Goal: Information Seeking & Learning: Learn about a topic

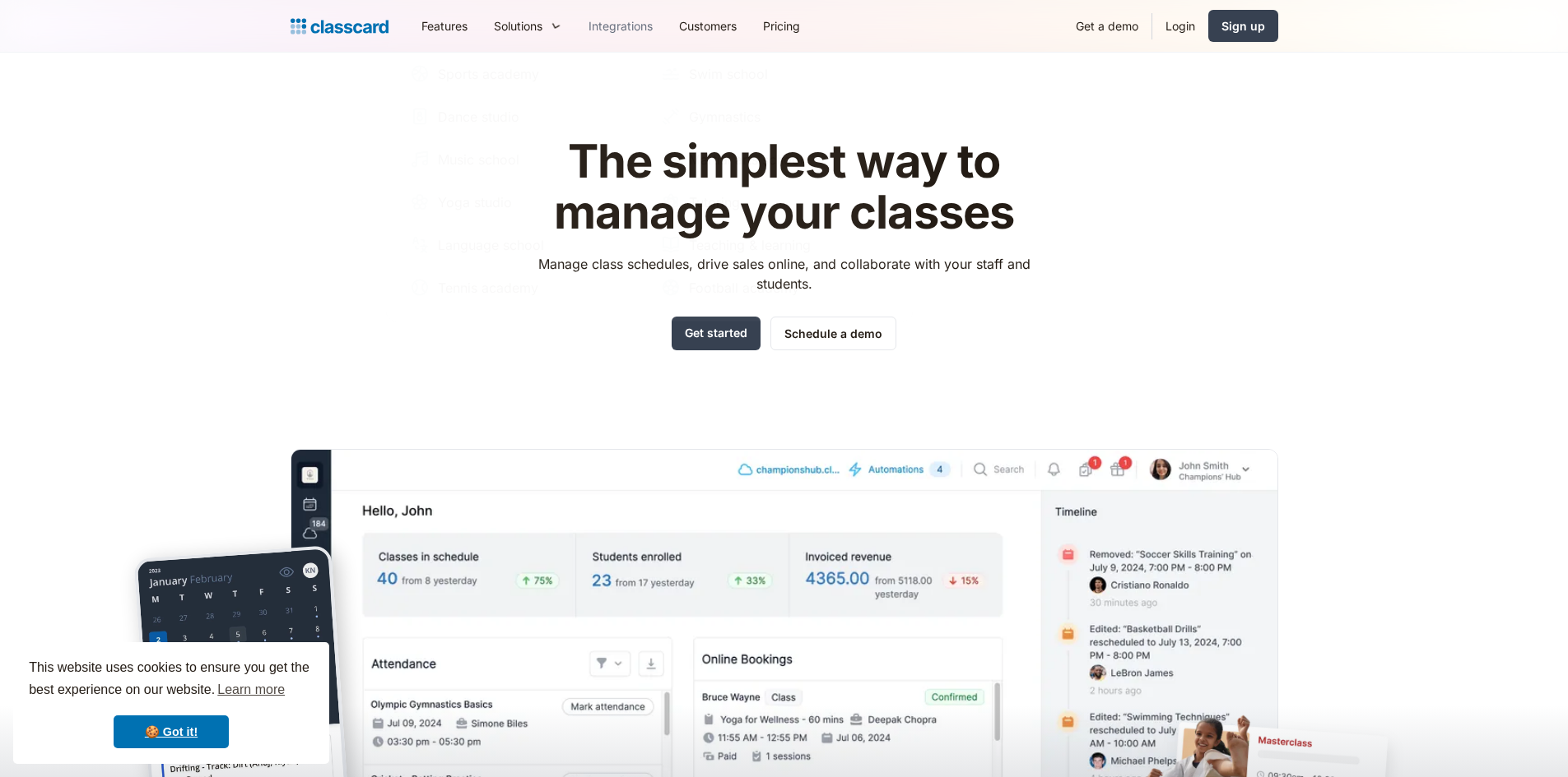
click at [626, 18] on link "Integrations" at bounding box center [621, 25] width 91 height 37
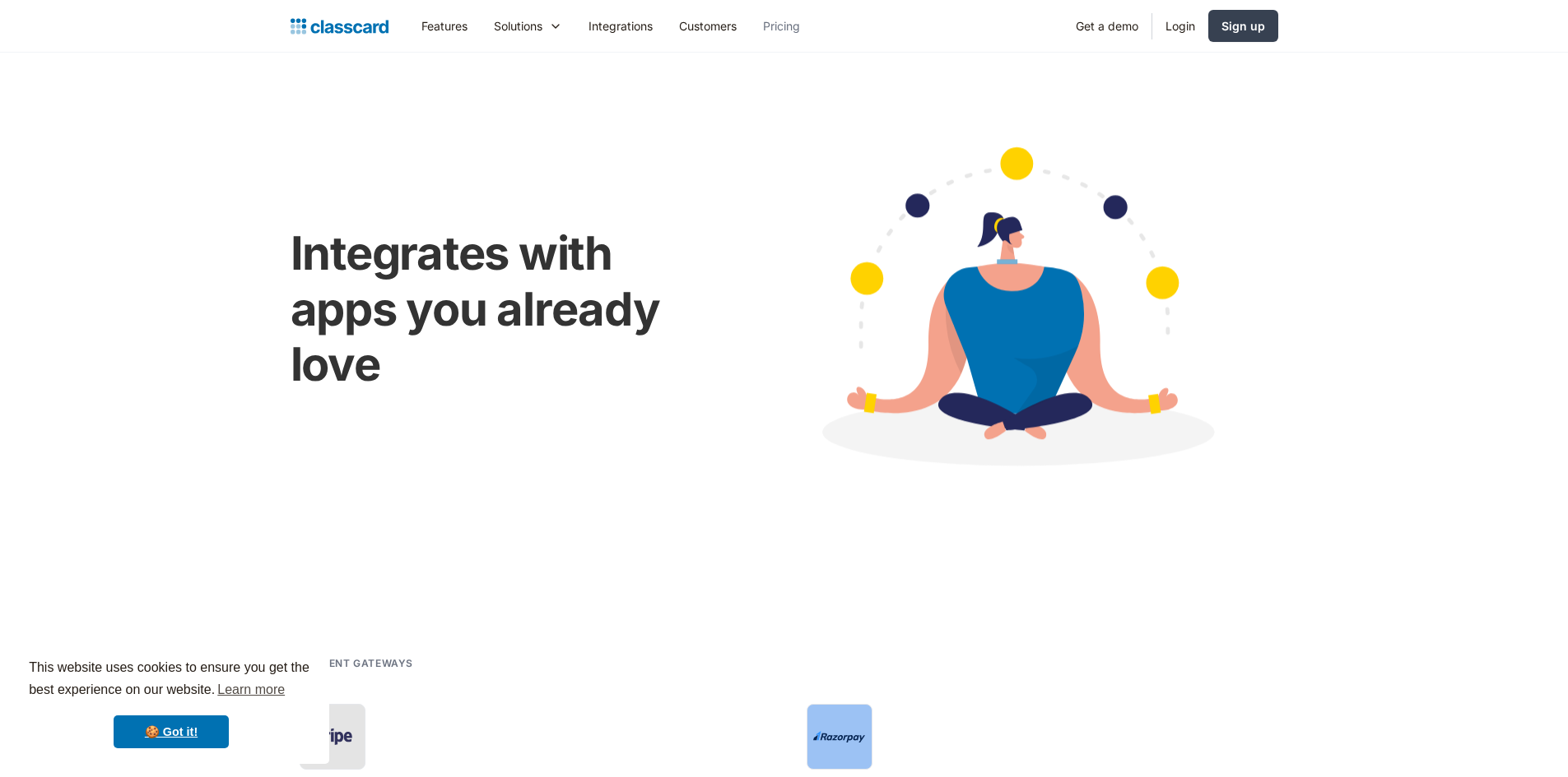
click at [779, 33] on link "Pricing" at bounding box center [781, 25] width 63 height 37
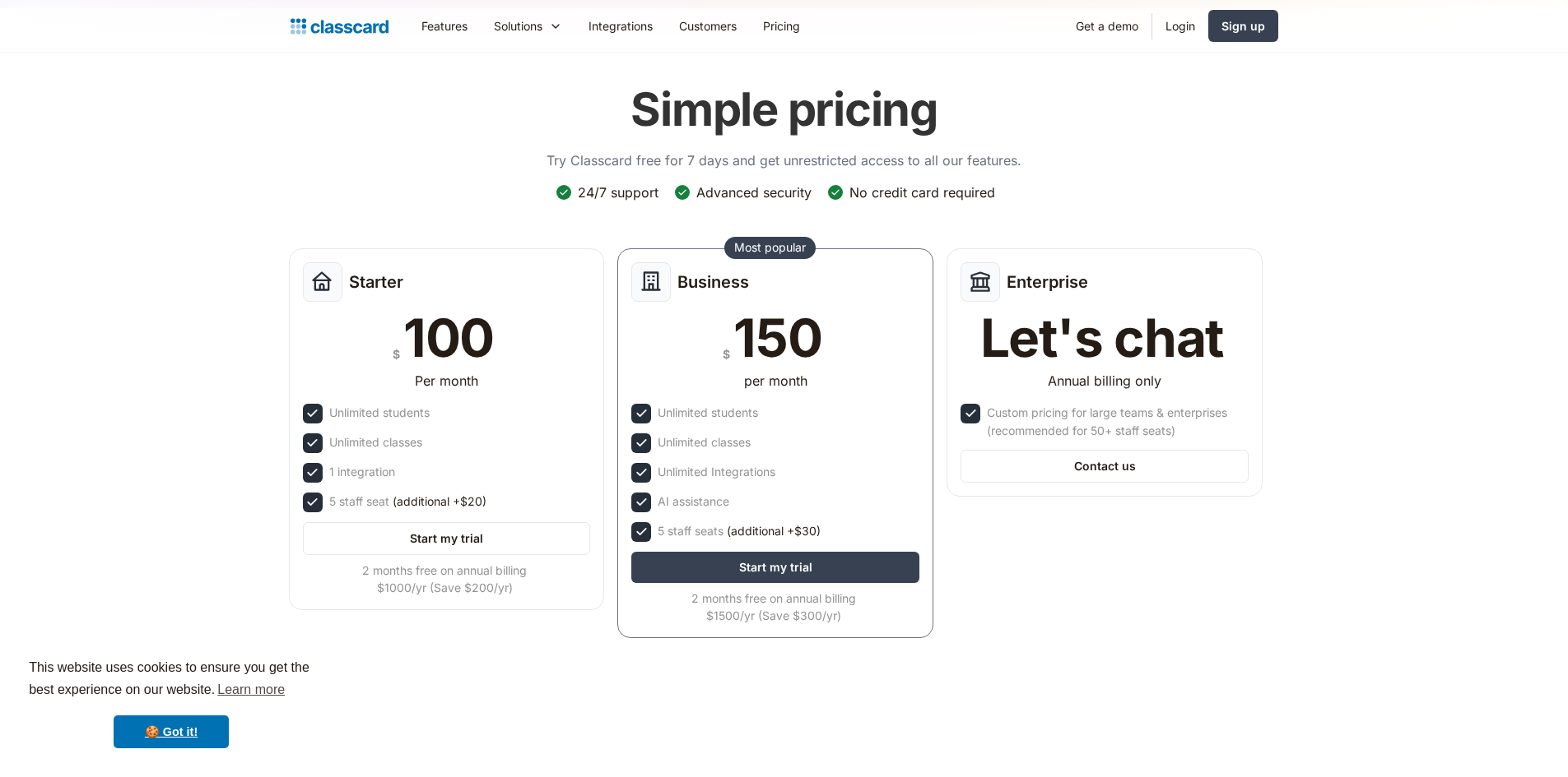
scroll to position [82, 0]
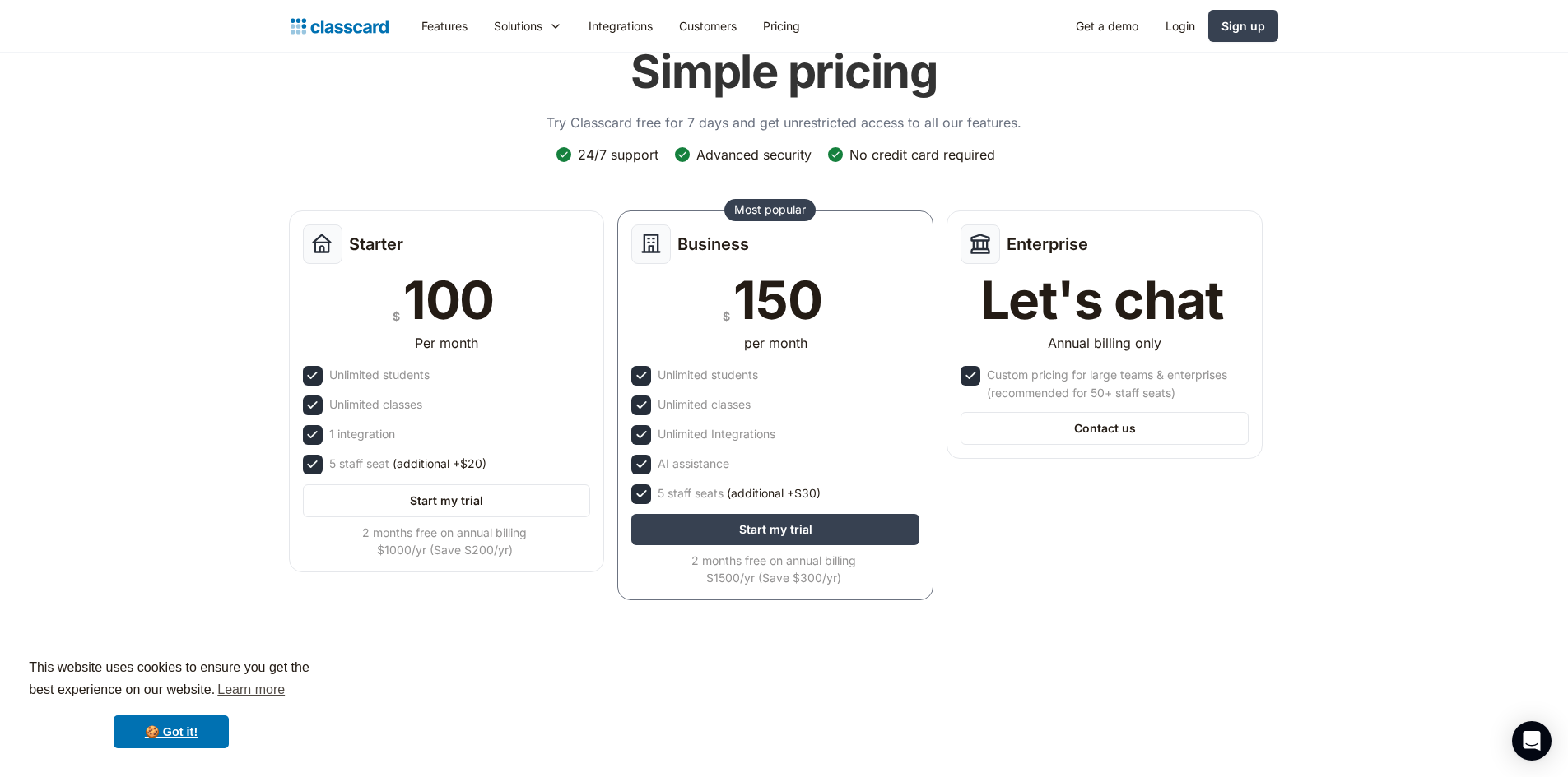
click at [1115, 609] on div "Starter $ 100 Per month Unlimited students Unlimited classes 1 integration 5 st…" at bounding box center [775, 410] width 987 height 413
click at [1160, 581] on div "Starter $ 100 Per month Unlimited students Unlimited classes 1 integration 5 st…" at bounding box center [775, 410] width 987 height 413
drag, startPoint x: 667, startPoint y: 162, endPoint x: 998, endPoint y: 154, distance: 331.1
click at [993, 152] on div "24/7 support Advanced security No credit card required" at bounding box center [784, 160] width 455 height 31
click at [1057, 160] on div "Simple pricing Try Classcard free for 7 days and get unrestricted access to all…" at bounding box center [784, 323] width 987 height 589
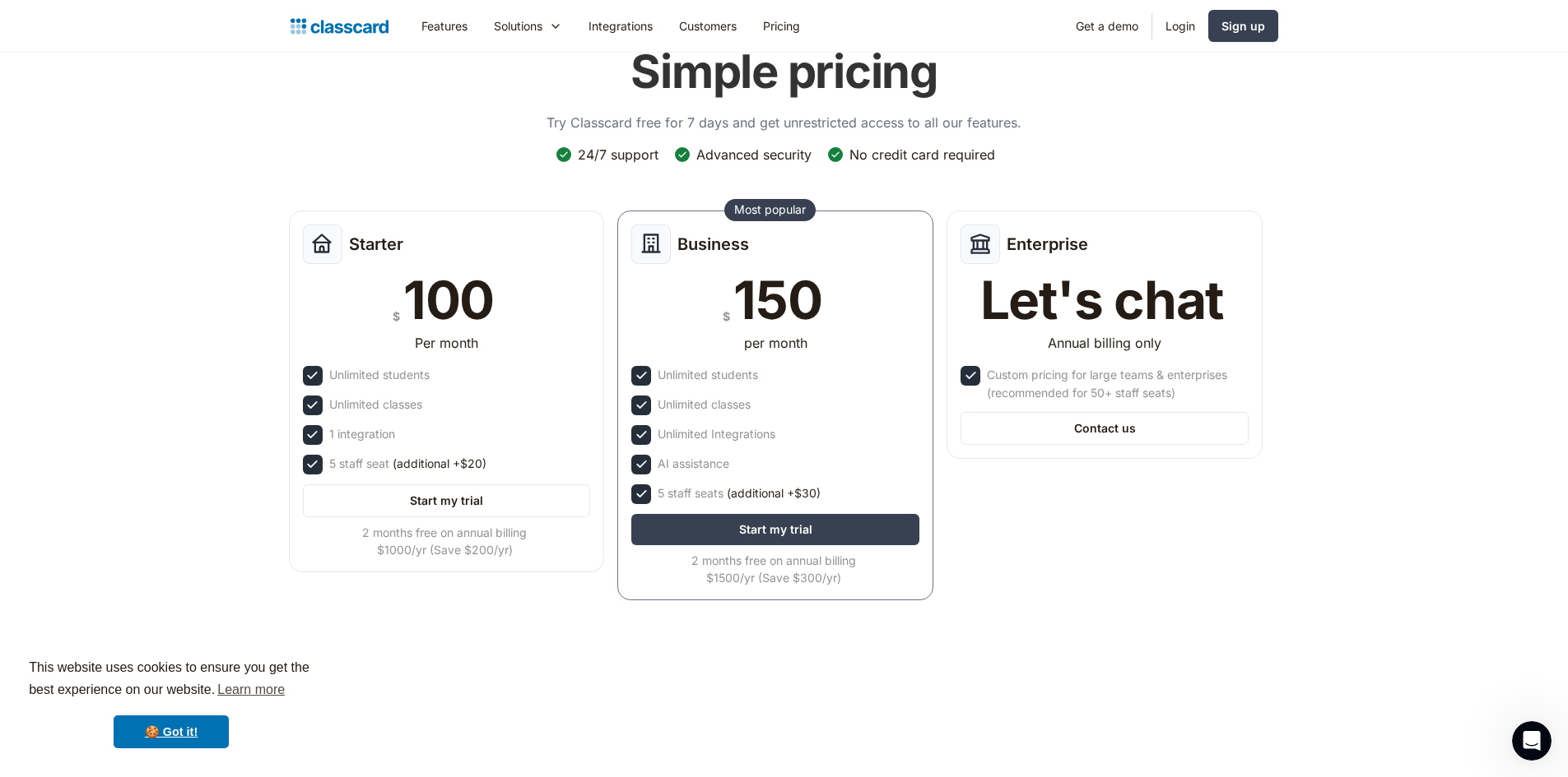
click at [1048, 613] on div "Starter $ 100 Per month Unlimited students Unlimited classes 1 integration 5 st…" at bounding box center [775, 410] width 987 height 413
click at [1034, 159] on div "Simple pricing Try Classcard free for 7 days and get unrestricted access to all…" at bounding box center [784, 323] width 987 height 589
click at [1118, 578] on div "Starter $ 100 Per month Unlimited students Unlimited classes 1 integration 5 st…" at bounding box center [775, 410] width 987 height 413
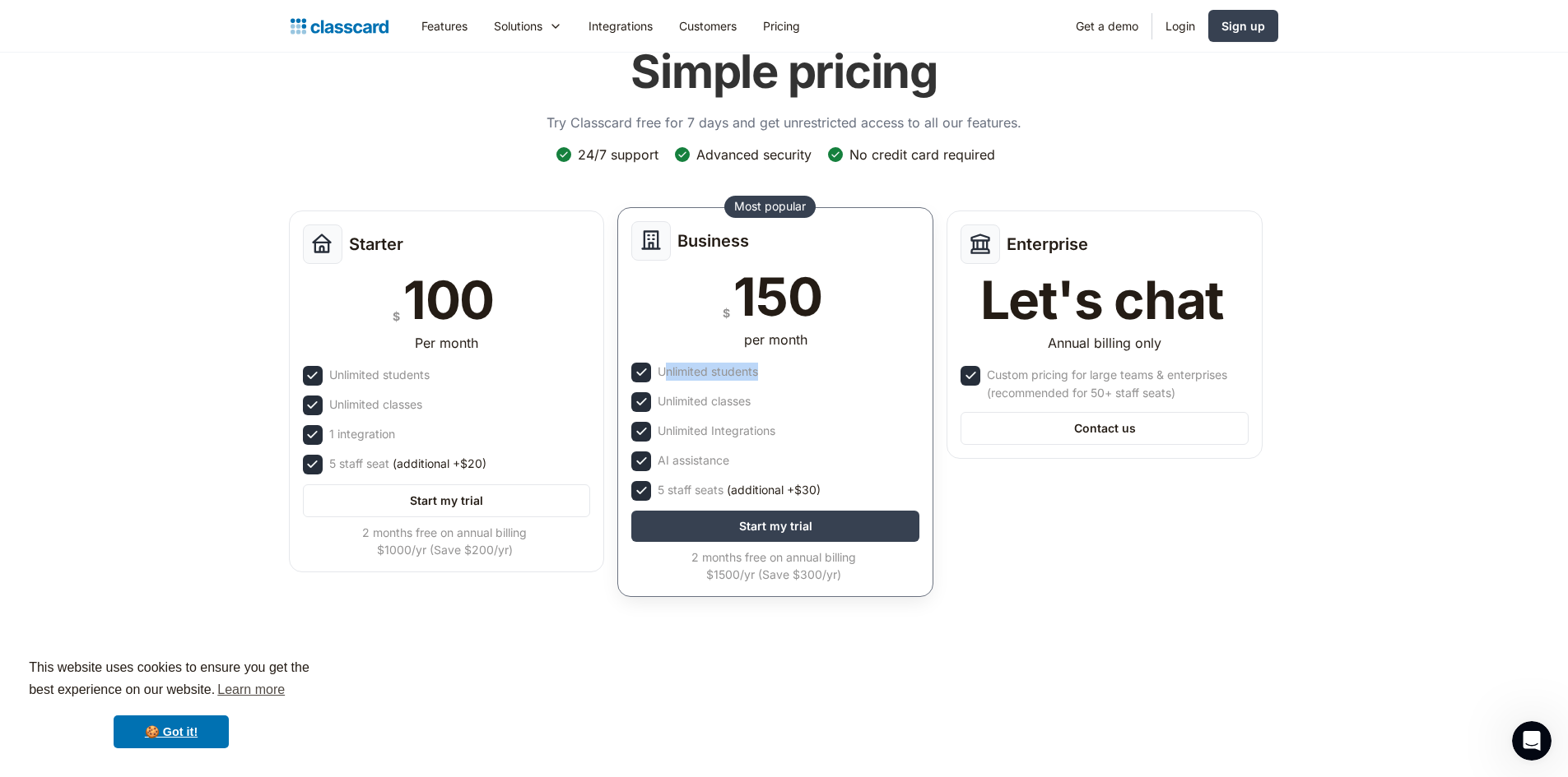
drag, startPoint x: 766, startPoint y: 367, endPoint x: 661, endPoint y: 368, distance: 105.0
click at [661, 368] on div "Unlimited students" at bounding box center [775, 372] width 288 height 20
click at [701, 401] on div "Unlimited classes" at bounding box center [704, 401] width 93 height 18
drag, startPoint x: 657, startPoint y: 487, endPoint x: 821, endPoint y: 495, distance: 164.2
click at [821, 495] on div "5 staff seats (additional +$30)" at bounding box center [739, 490] width 162 height 18
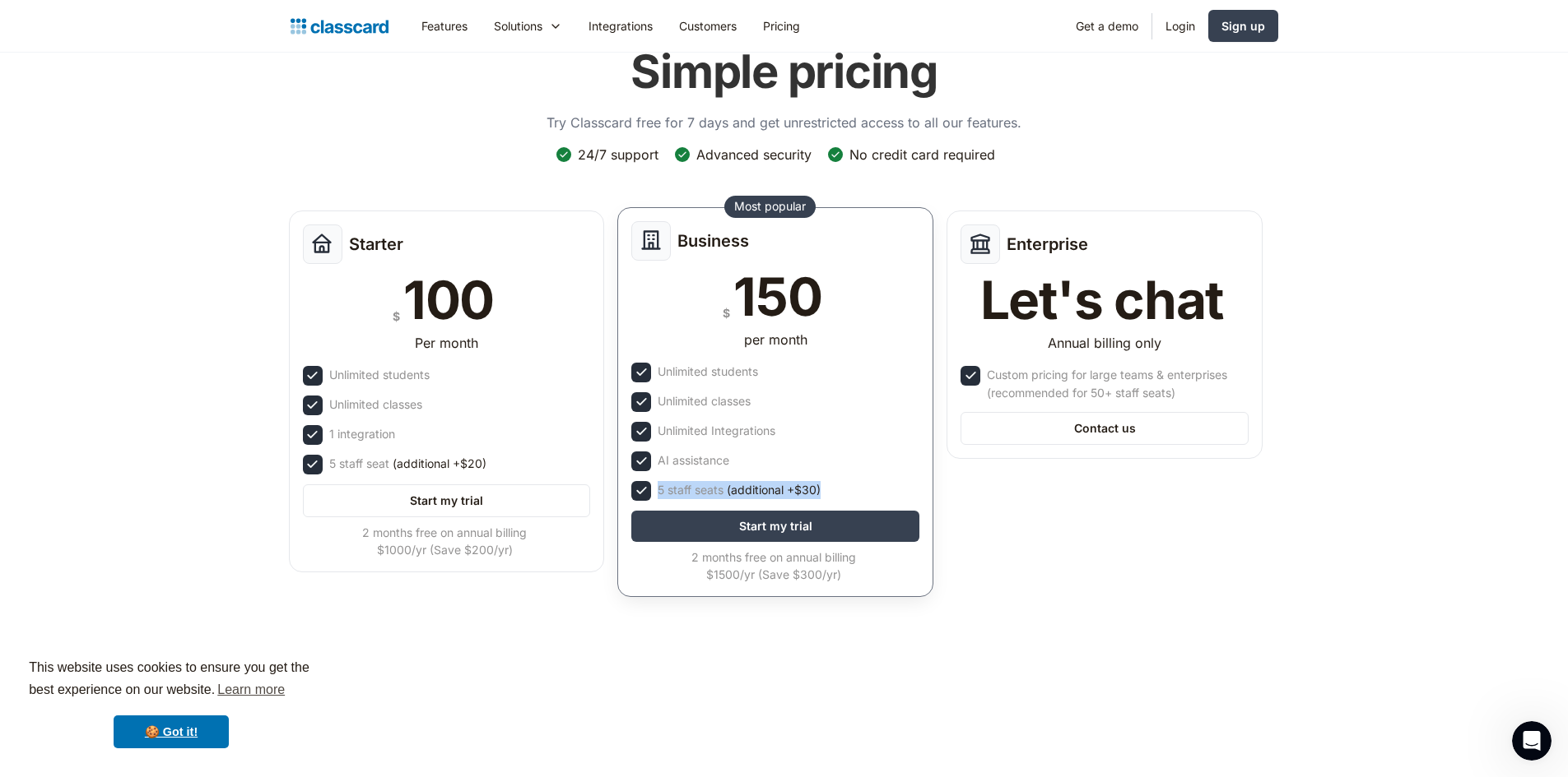
click at [829, 495] on div "5 staff seats (additional +$30)" at bounding box center [775, 491] width 288 height 20
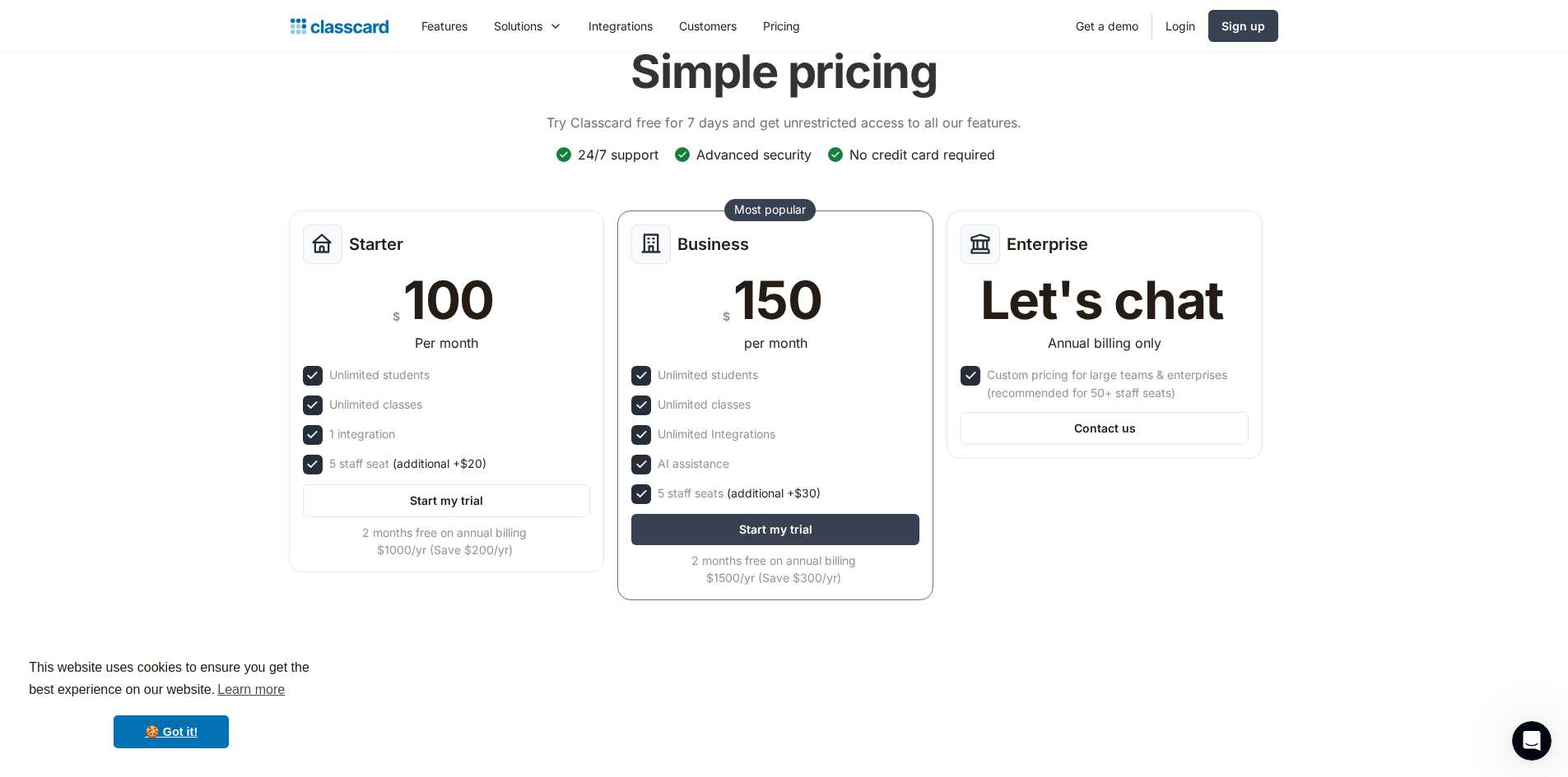
click at [1210, 566] on div "Starter $ 100 Per month Unlimited students Unlimited classes 1 integration 5 st…" at bounding box center [775, 410] width 987 height 413
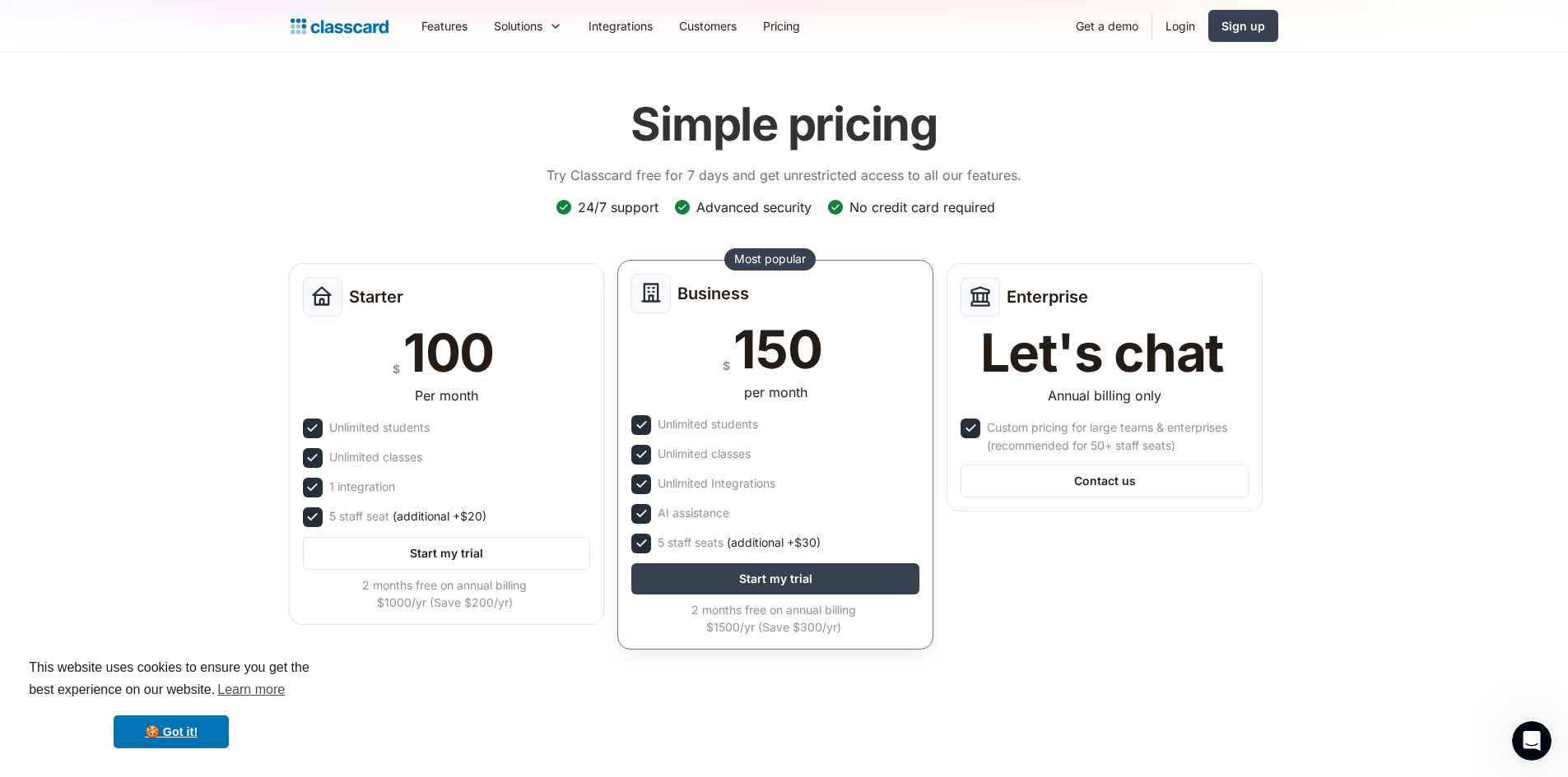
scroll to position [0, 0]
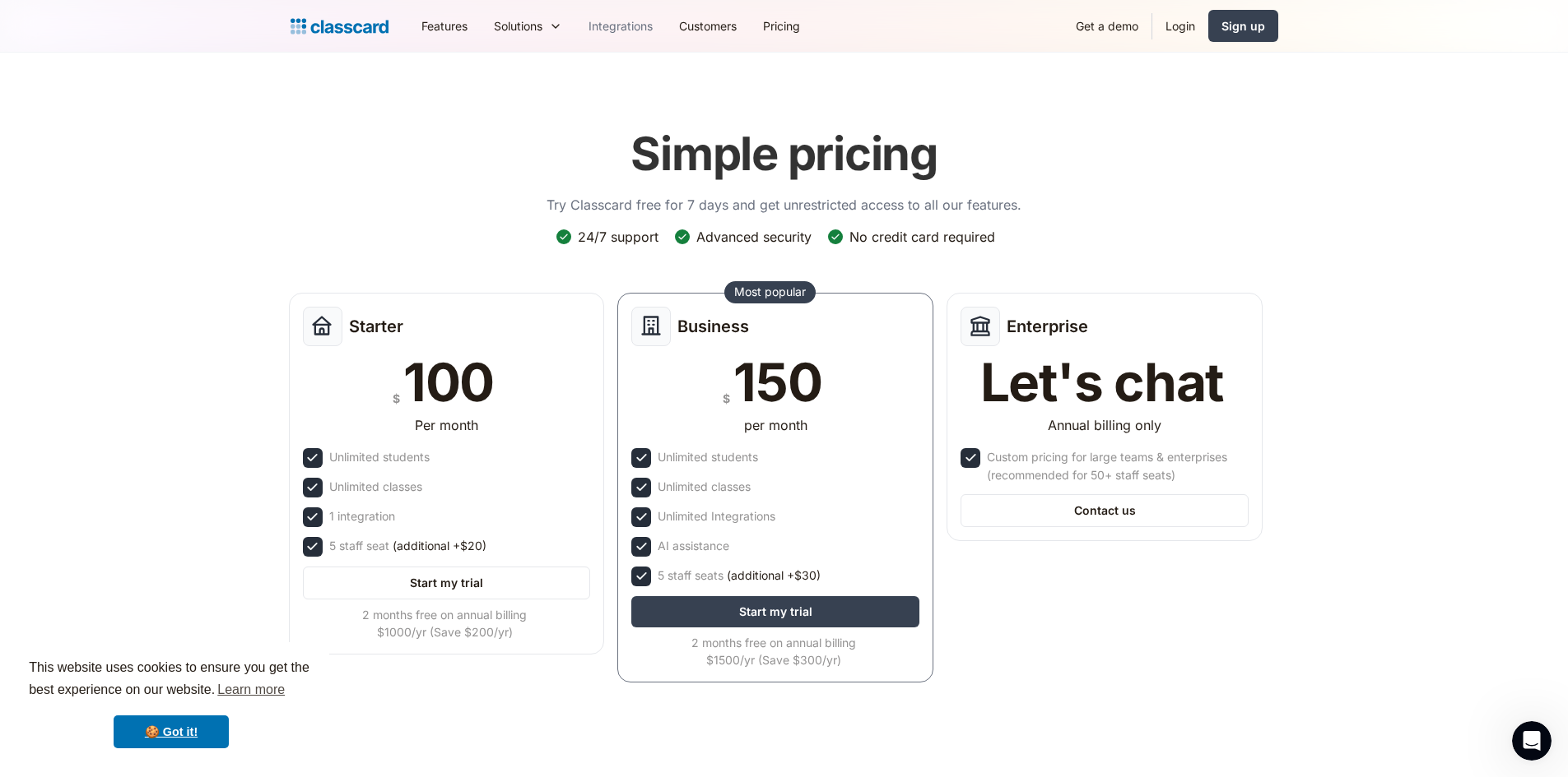
click at [636, 28] on link "Integrations" at bounding box center [621, 25] width 91 height 37
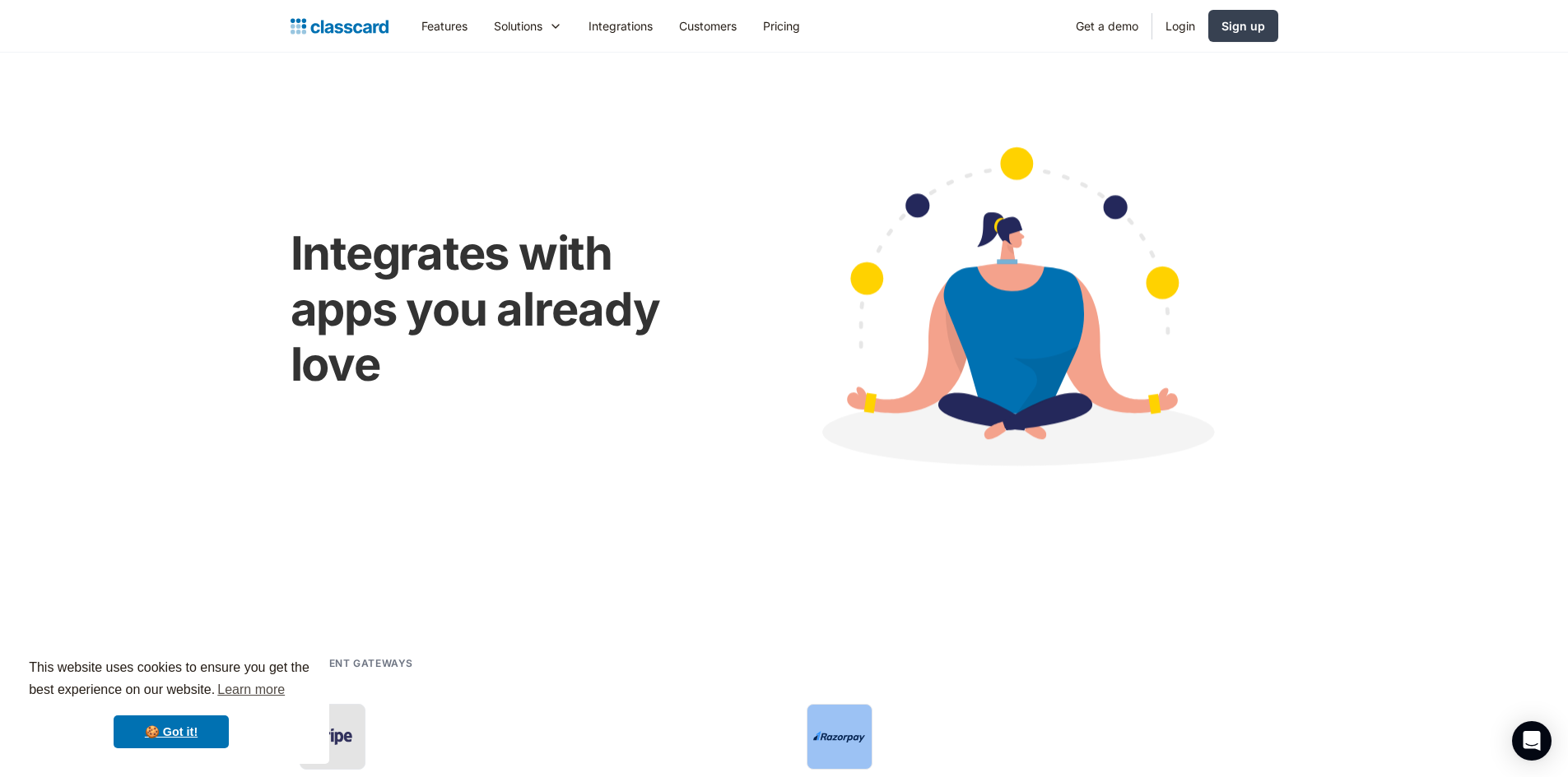
click at [373, 35] on img "home" at bounding box center [340, 26] width 98 height 23
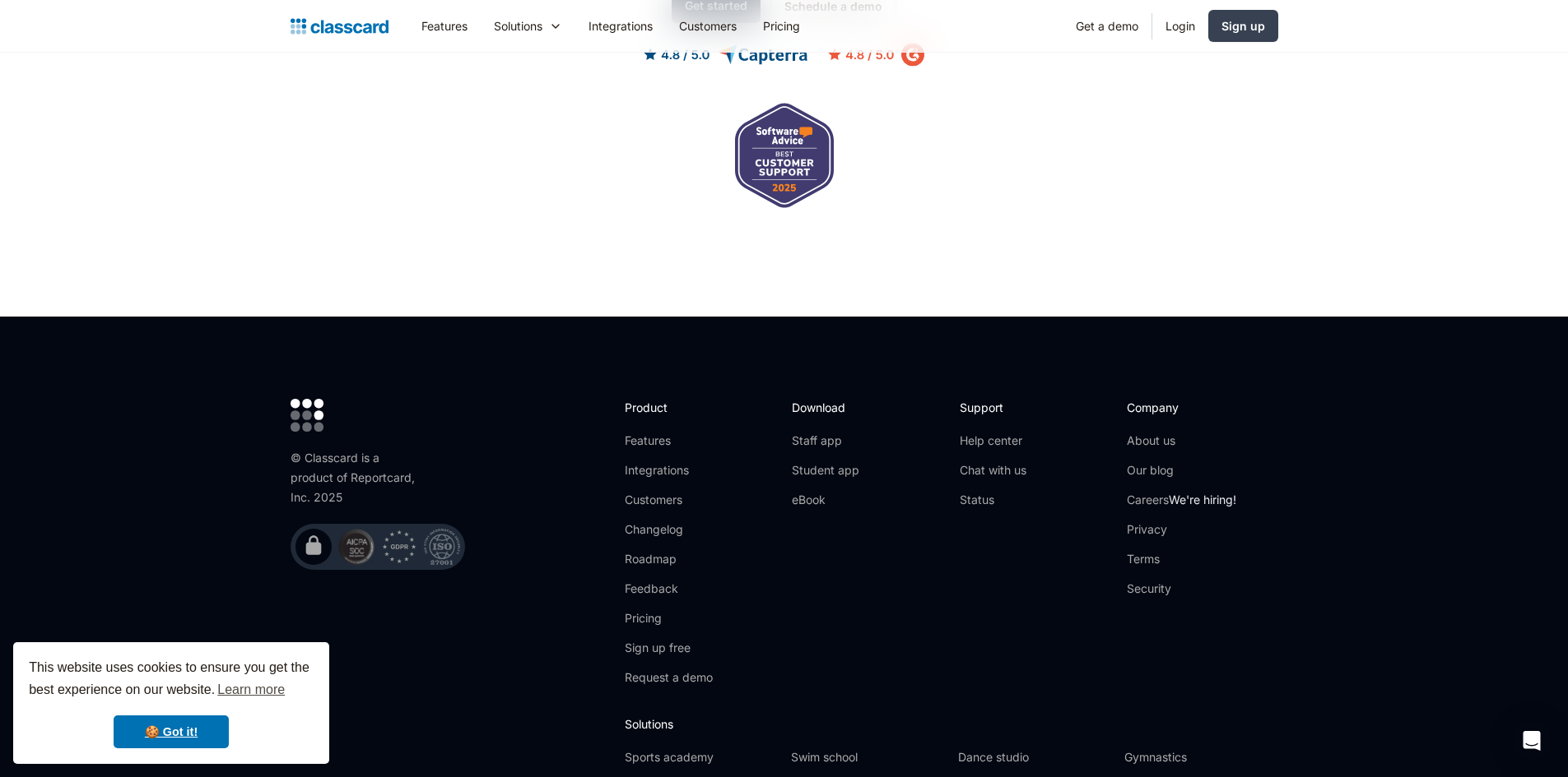
scroll to position [5384, 0]
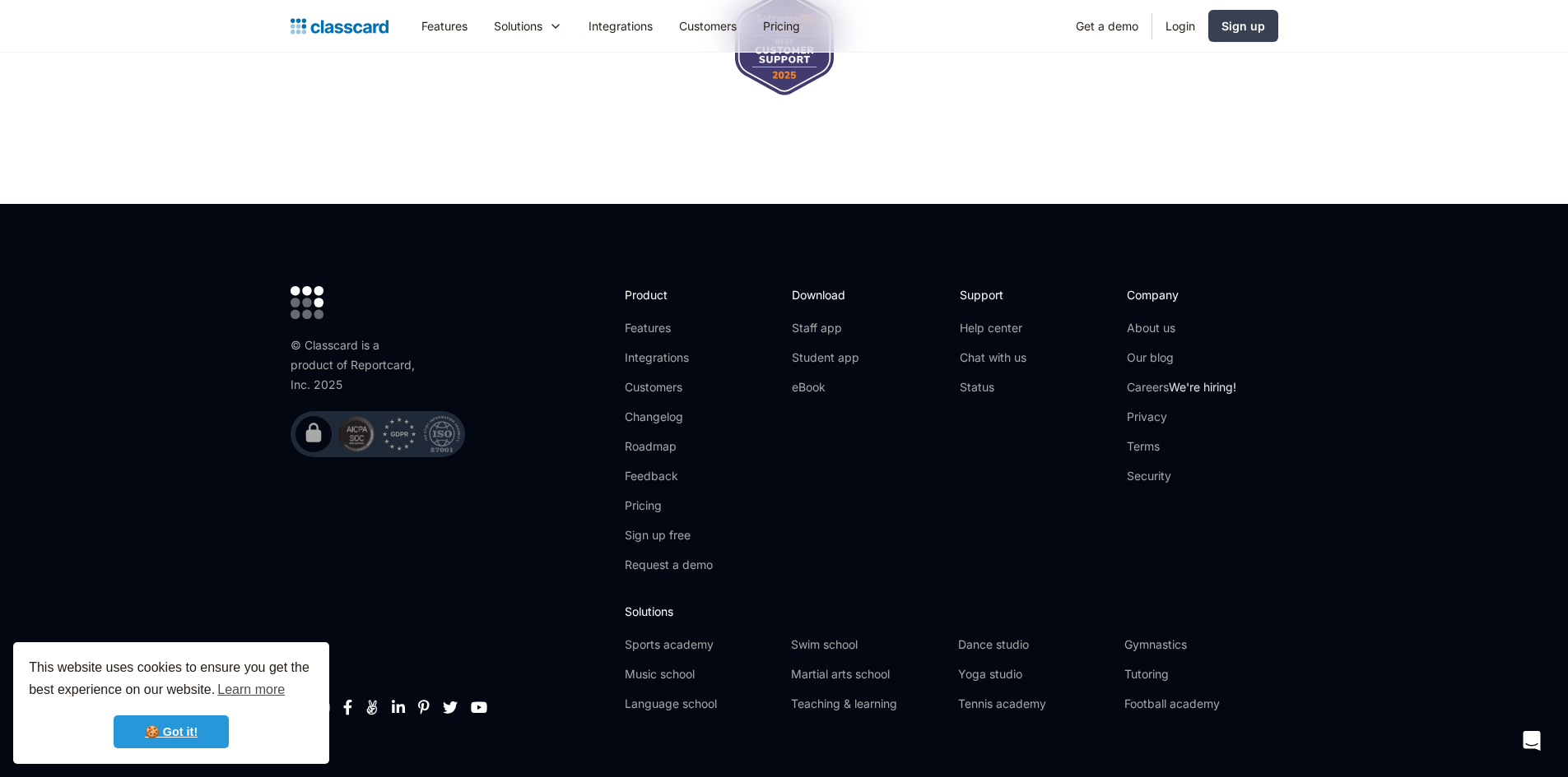
click at [146, 741] on link "🍪 Got it!" at bounding box center [171, 732] width 115 height 33
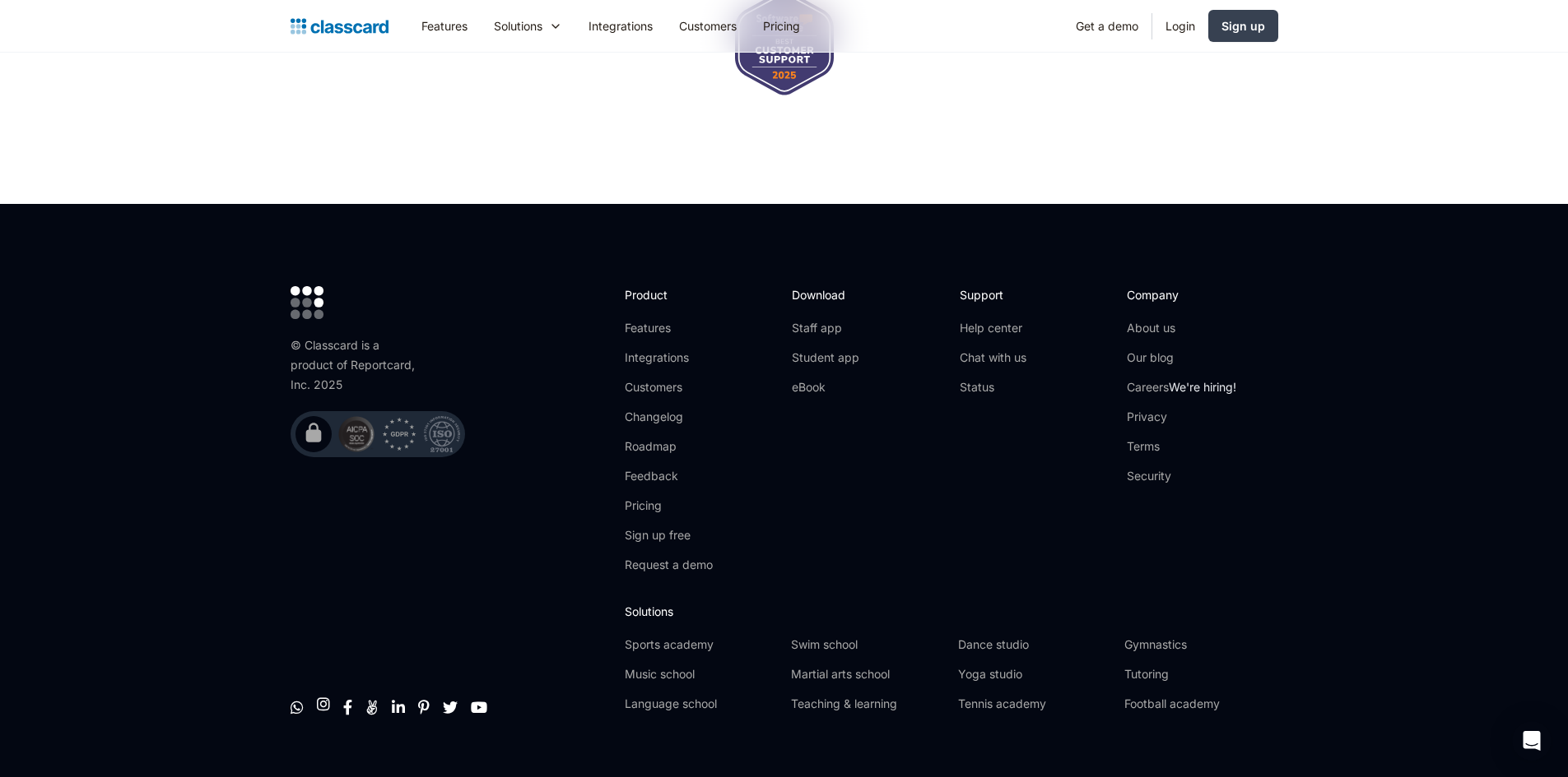
click at [326, 696] on link "" at bounding box center [323, 703] width 13 height 16
click at [324, 696] on link "" at bounding box center [323, 703] width 13 height 16
click at [1166, 320] on link "About us" at bounding box center [1182, 328] width 110 height 16
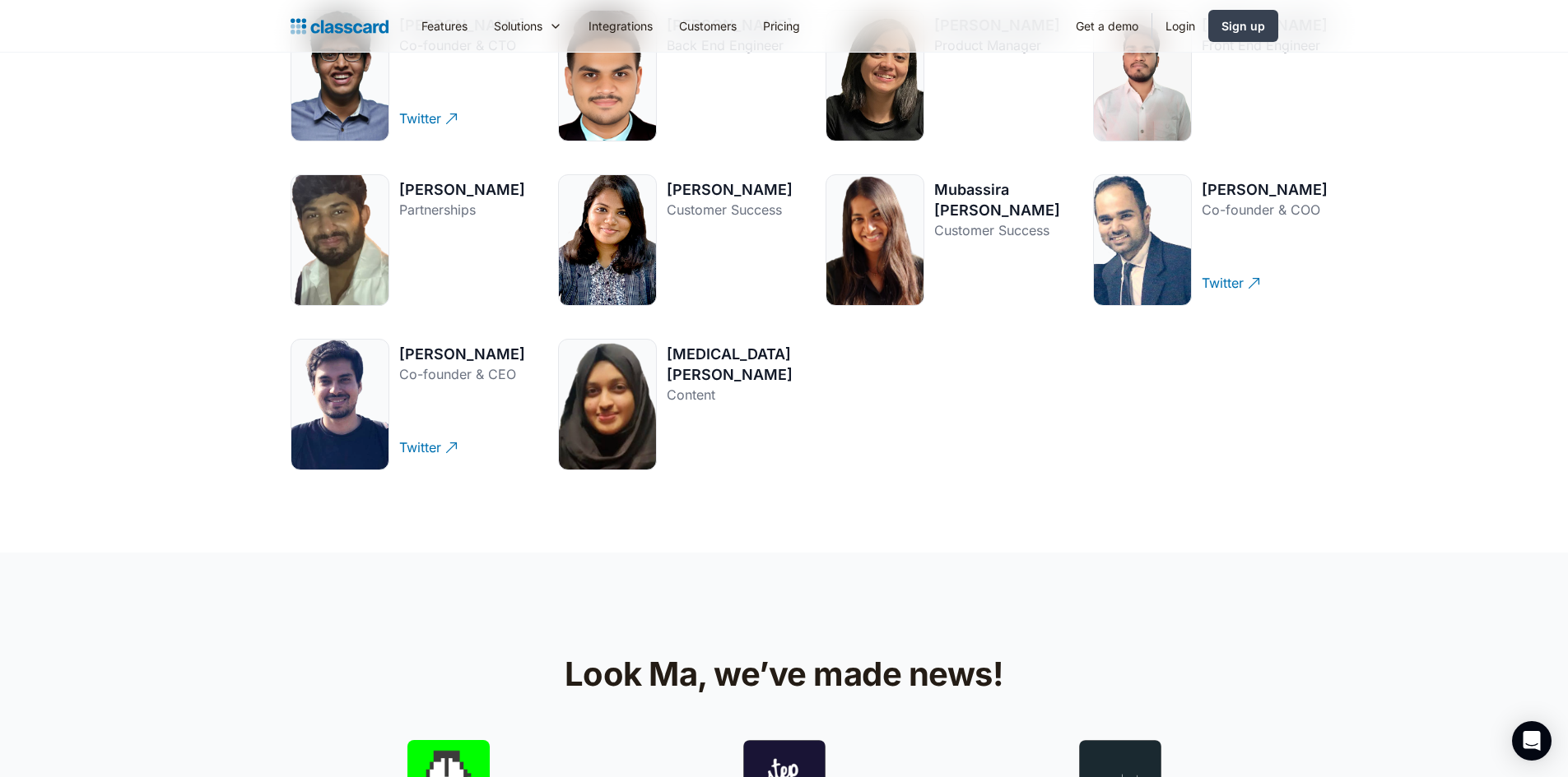
scroll to position [2714, 0]
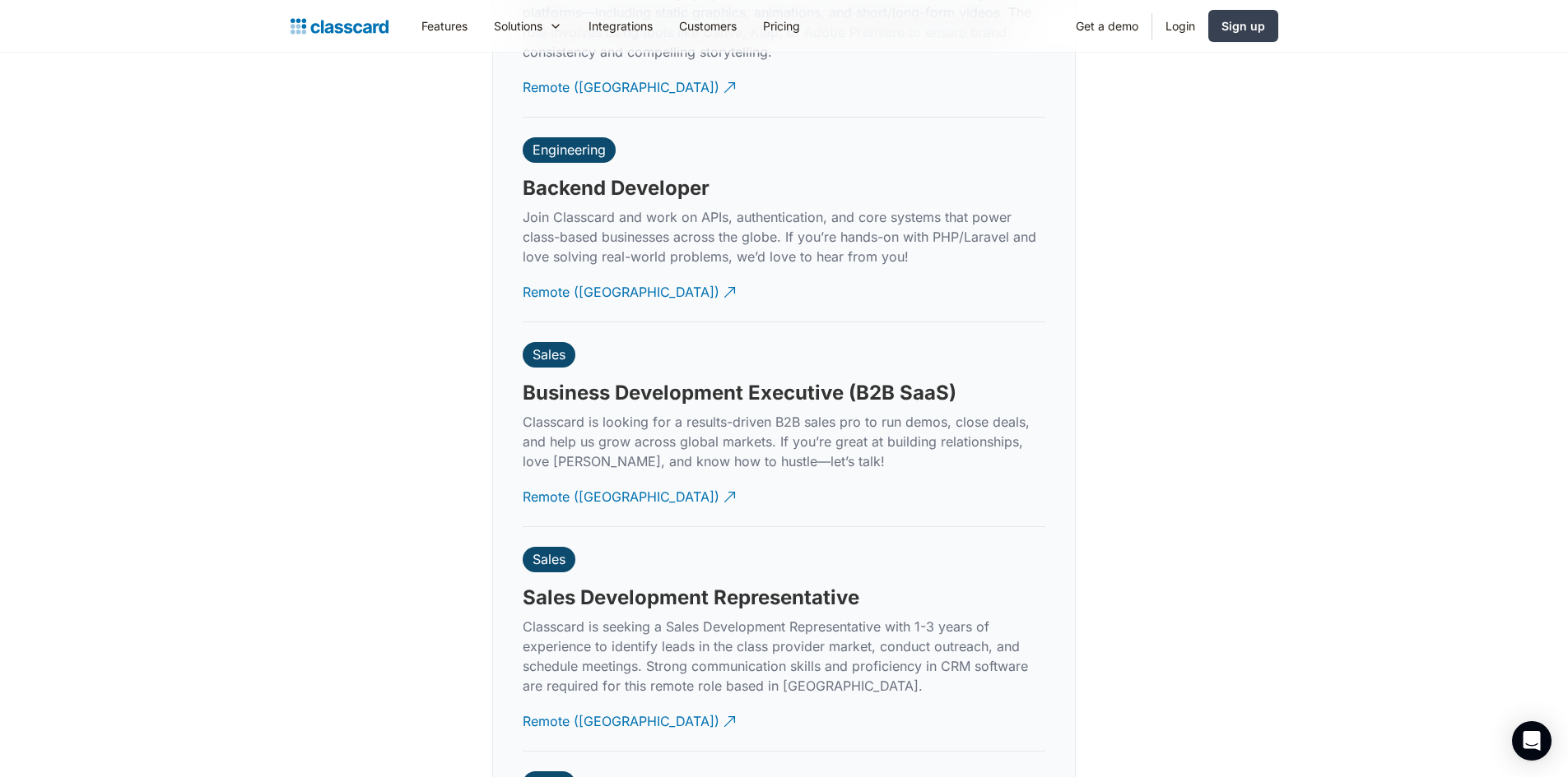
drag, startPoint x: 1267, startPoint y: 675, endPoint x: 1300, endPoint y: 293, distance: 383.4
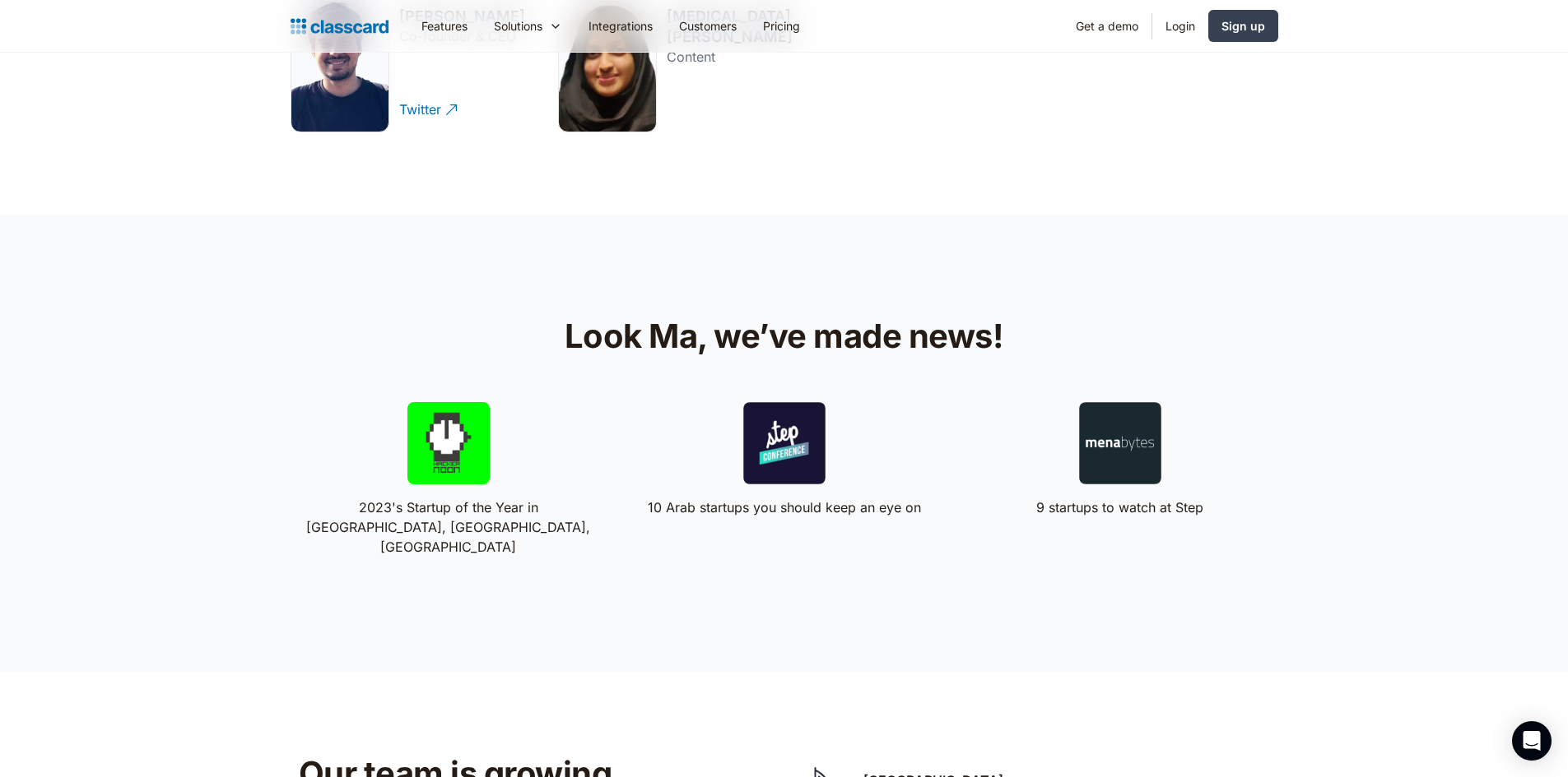
scroll to position [0, 0]
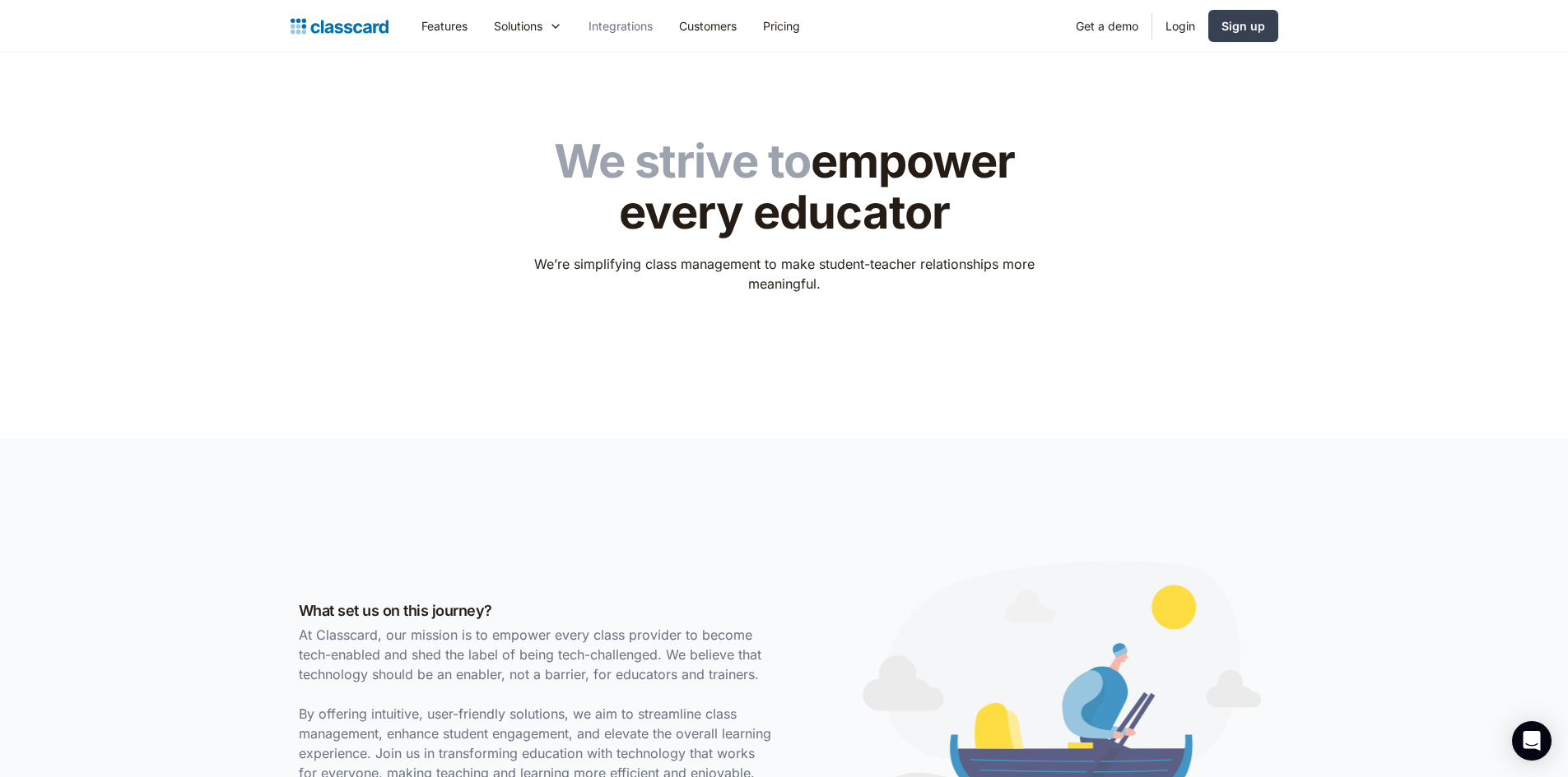
click at [636, 23] on link "Integrations" at bounding box center [621, 25] width 91 height 37
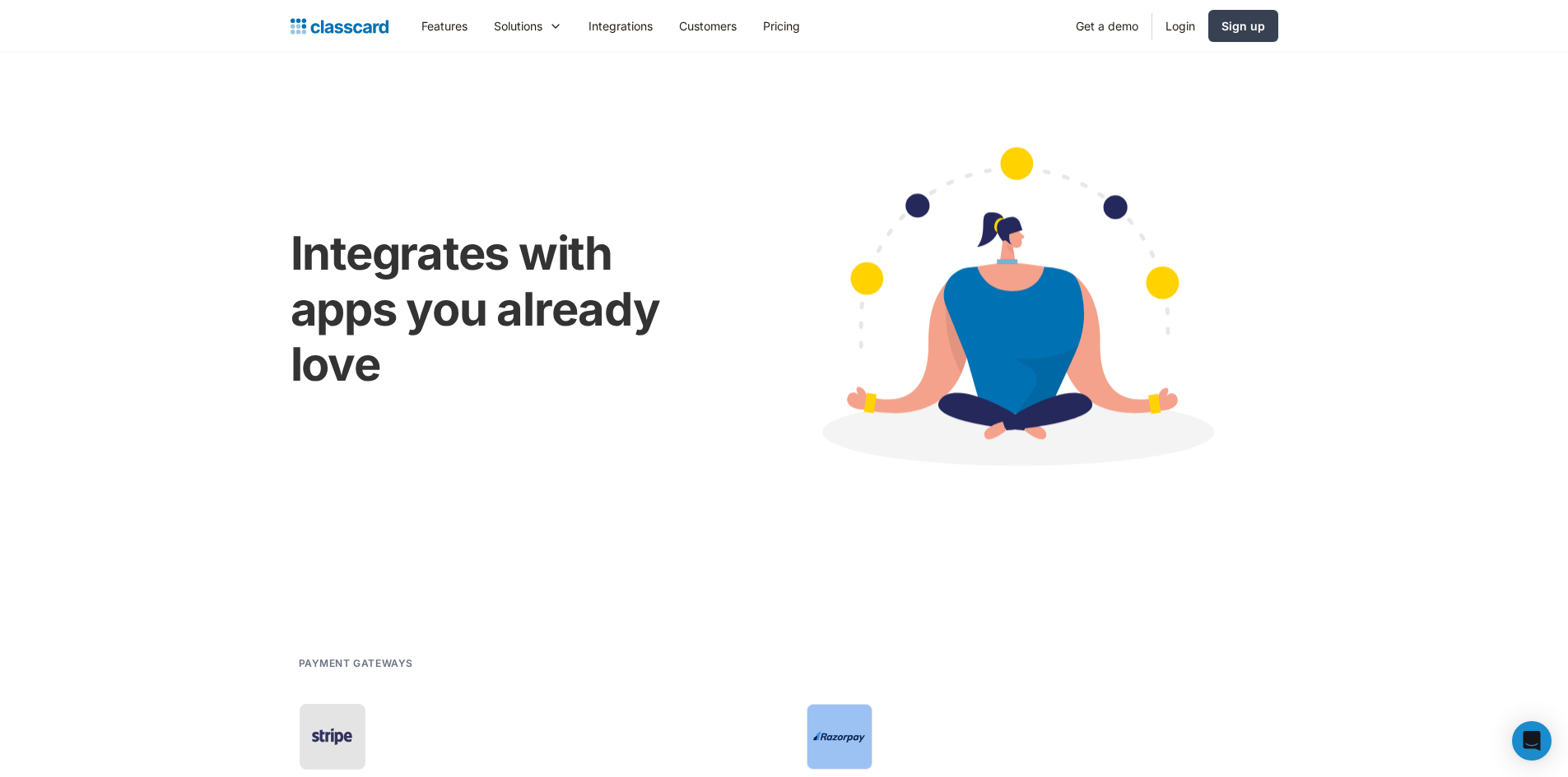
click at [366, 40] on div "Features Resources Blog The latest industry news, updates and info. Customer st…" at bounding box center [784, 25] width 987 height 37
click at [369, 20] on img "home" at bounding box center [340, 26] width 98 height 23
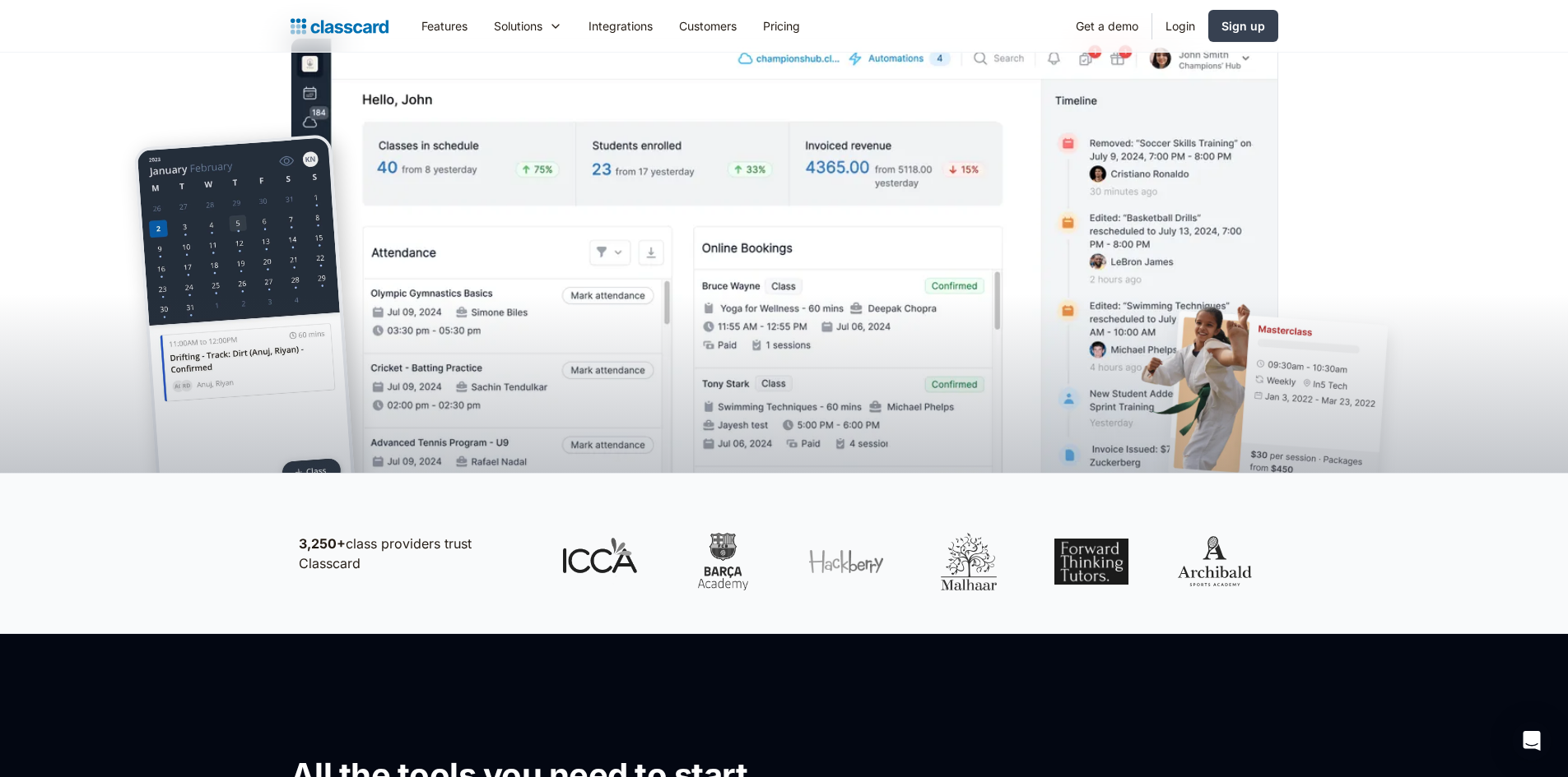
scroll to position [329, 0]
